Goal: Navigation & Orientation: Find specific page/section

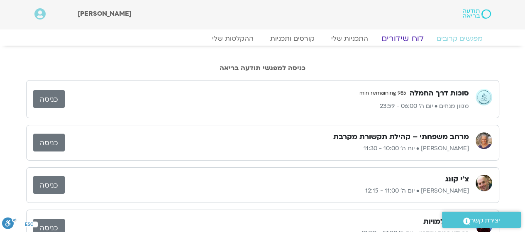
click at [397, 39] on link "לוח שידורים" at bounding box center [402, 39] width 62 height 10
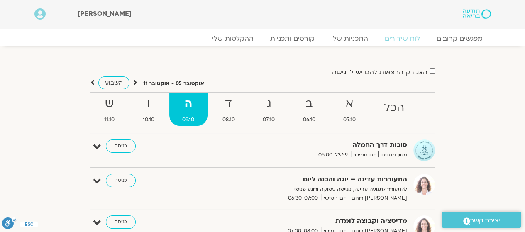
click at [219, 104] on strong "ד" at bounding box center [228, 104] width 39 height 19
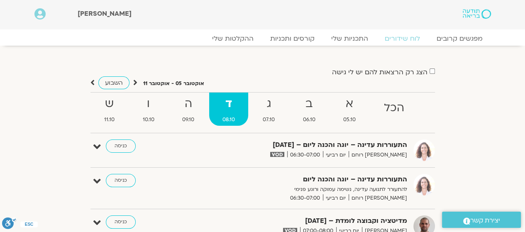
click at [201, 103] on strong "ה" at bounding box center [188, 104] width 39 height 19
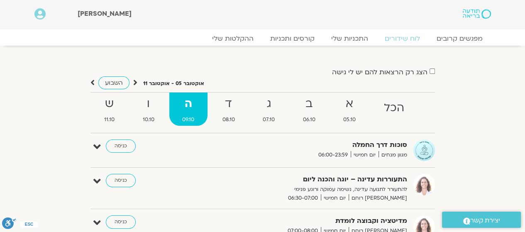
click at [219, 96] on strong "ד" at bounding box center [228, 104] width 39 height 19
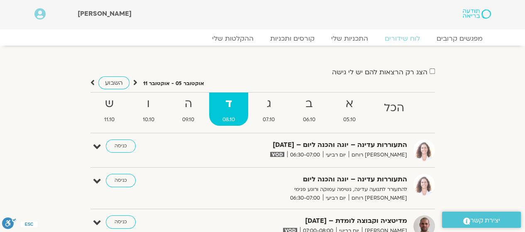
click at [180, 105] on strong "ה" at bounding box center [188, 104] width 39 height 19
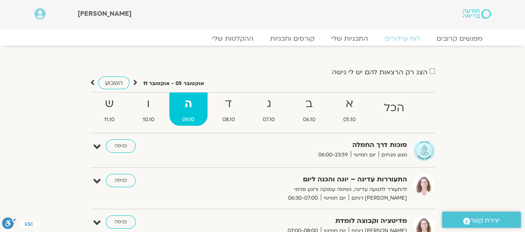
click at [124, 149] on link "כניסה" at bounding box center [121, 145] width 30 height 13
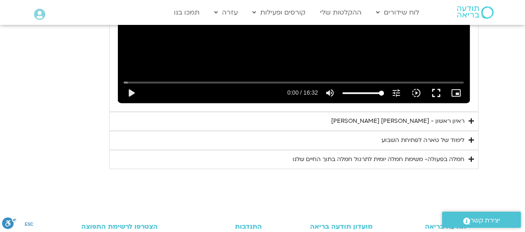
scroll to position [976, 0]
